Goal: Transaction & Acquisition: Purchase product/service

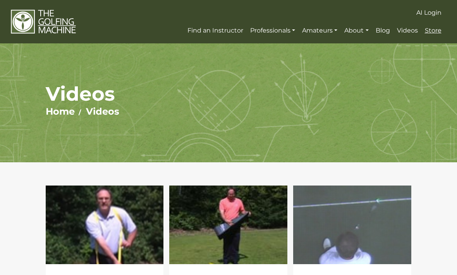
click at [434, 36] on link "Store" at bounding box center [433, 31] width 21 height 14
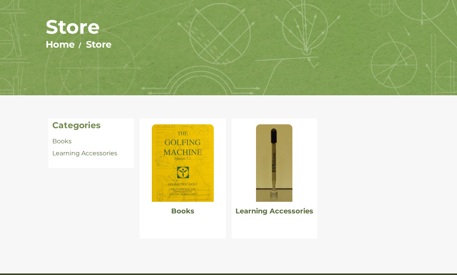
scroll to position [76, 0]
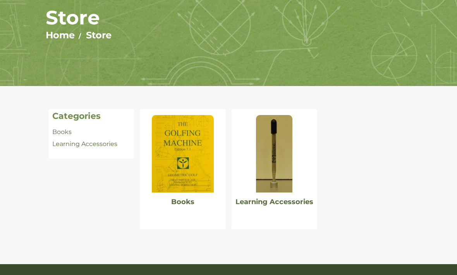
click at [272, 162] on img at bounding box center [274, 154] width 36 height 78
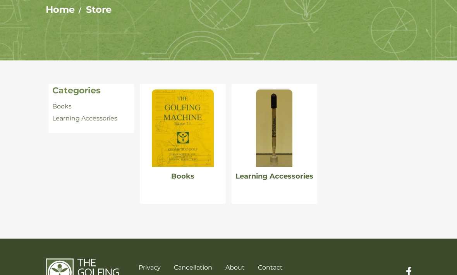
click at [165, 133] on img at bounding box center [183, 129] width 62 height 78
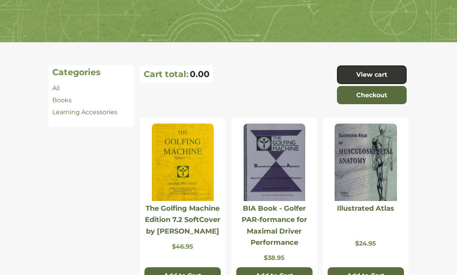
scroll to position [120, 0]
